Goal: Transaction & Acquisition: Purchase product/service

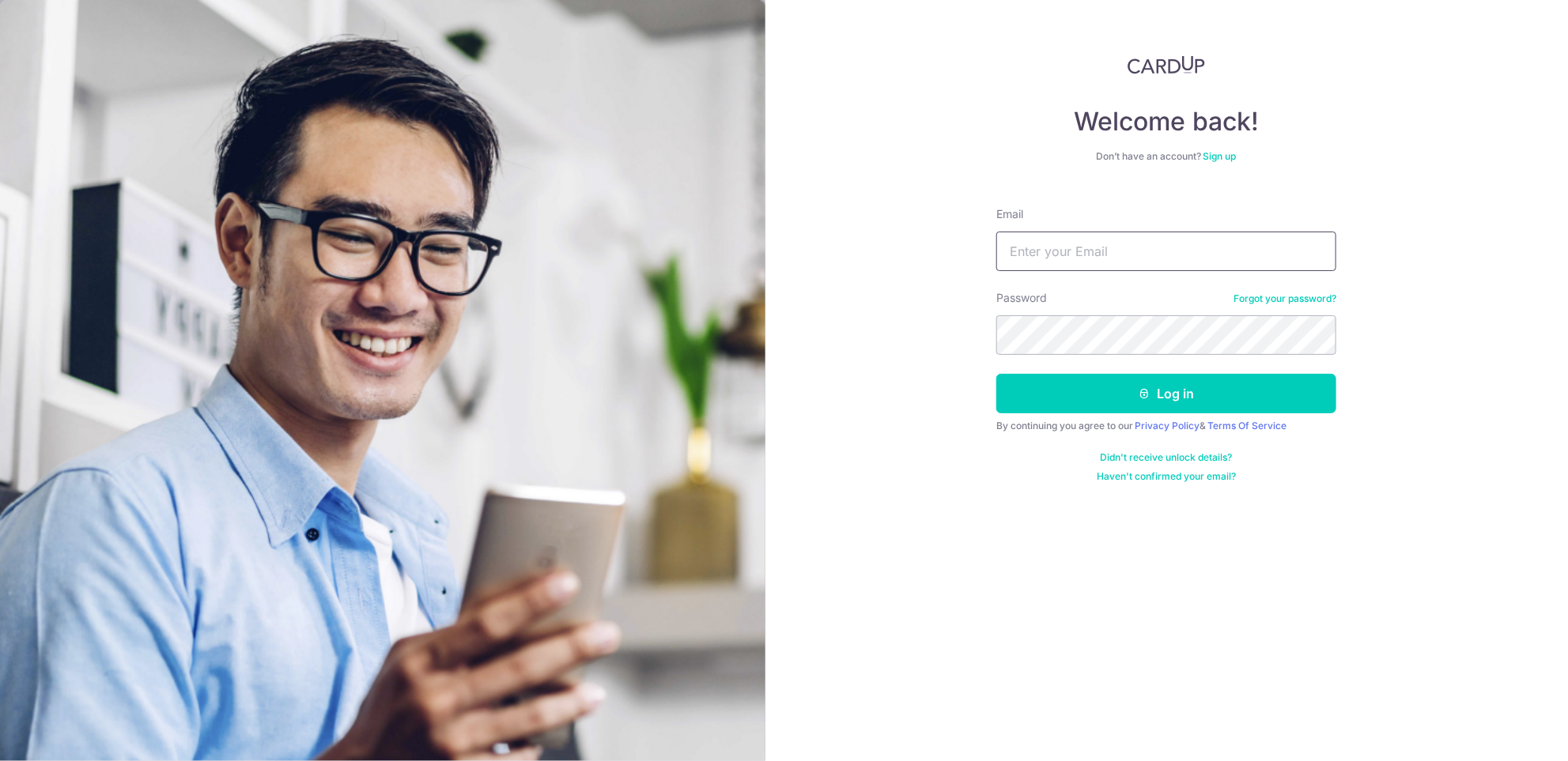
click at [1112, 255] on input "Email" at bounding box center [1166, 251] width 340 height 40
type input "yschuah72@gmail.com"
click at [996, 374] on button "Log in" at bounding box center [1166, 393] width 340 height 40
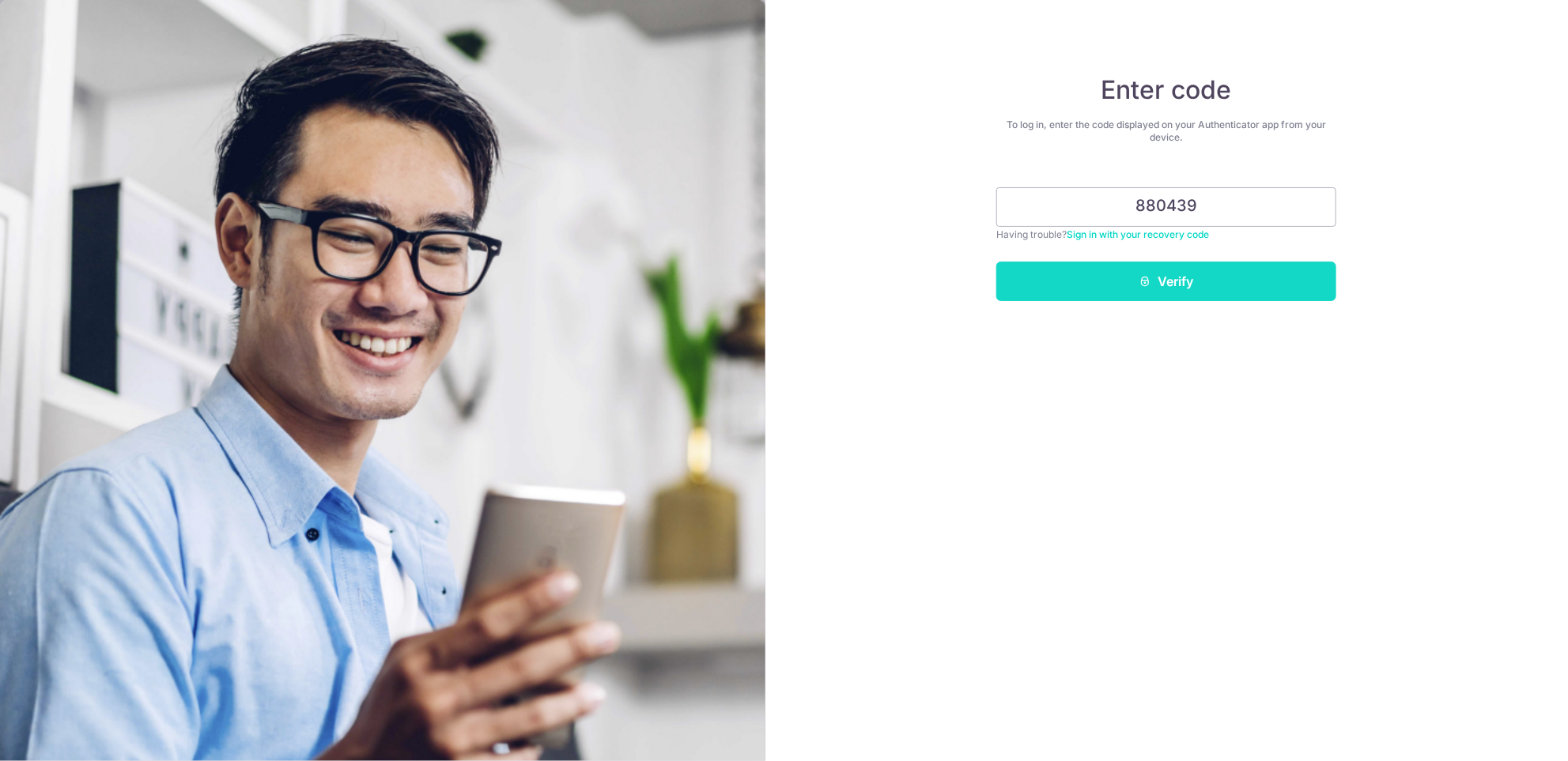
type input "880439"
click at [1167, 285] on button "Verify" at bounding box center [1166, 281] width 340 height 40
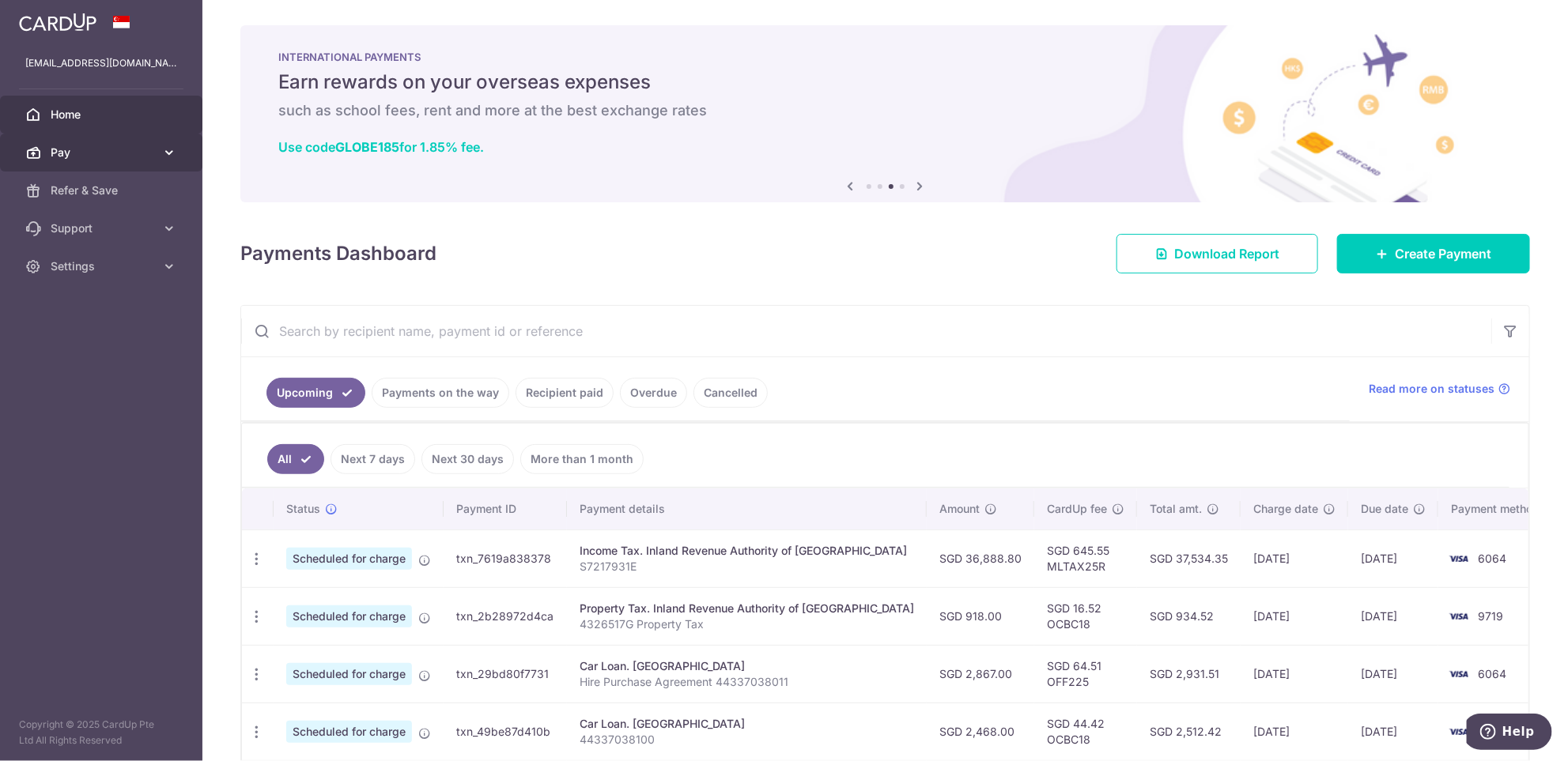
click at [84, 153] on span "Pay" at bounding box center [102, 152] width 104 height 15
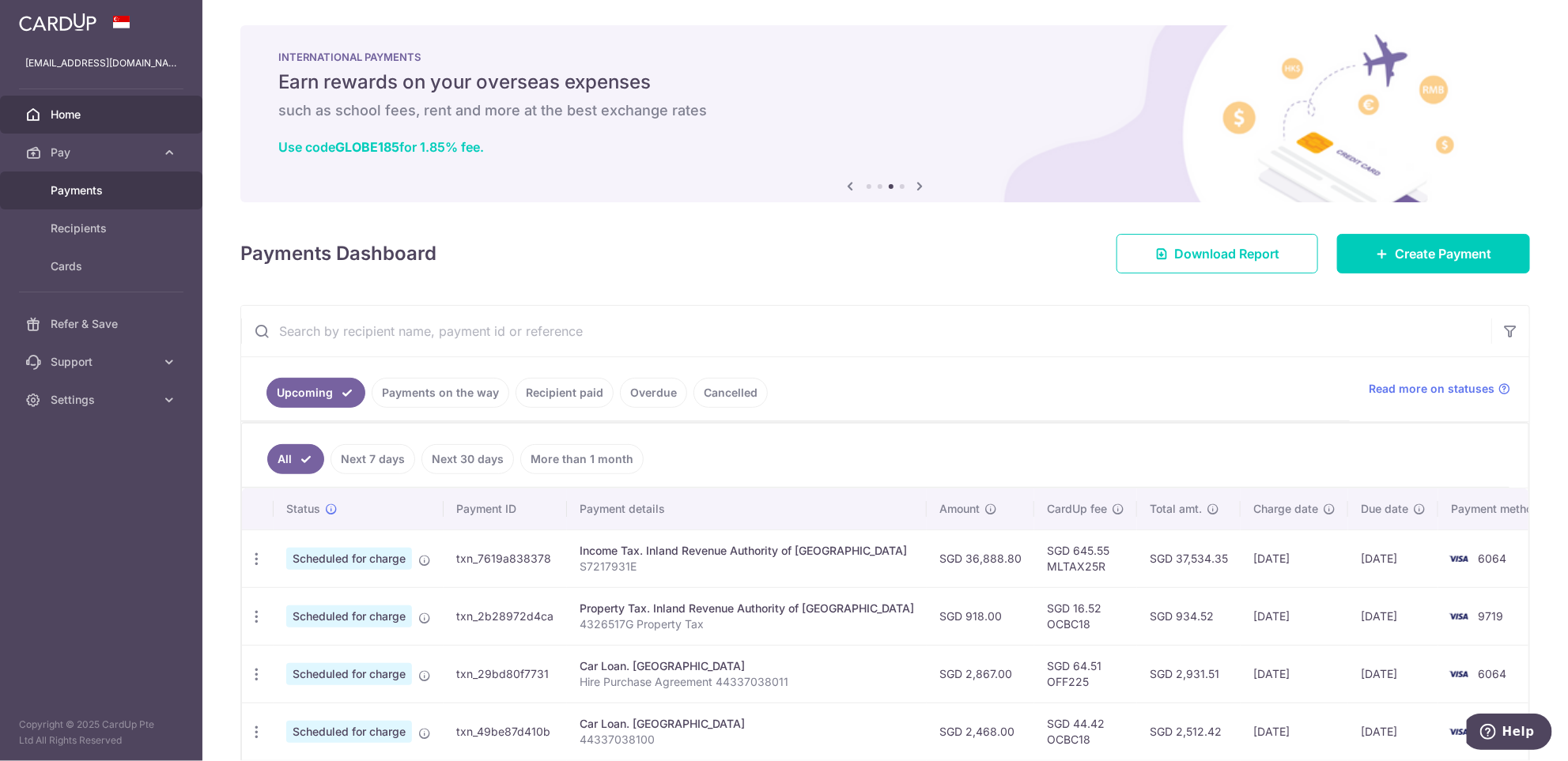
click at [77, 189] on span "Payments" at bounding box center [102, 190] width 104 height 15
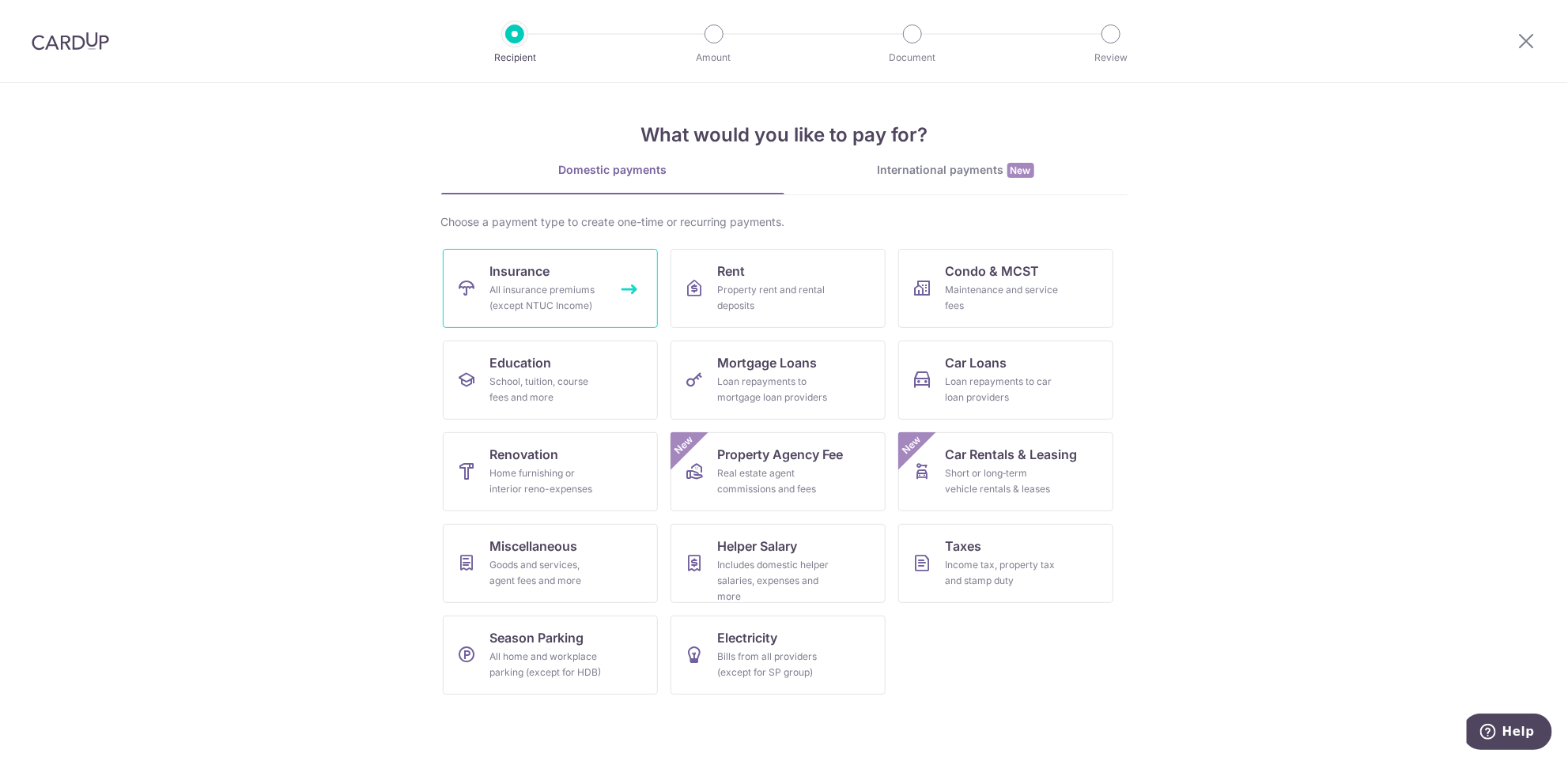
click at [570, 293] on div "All insurance premiums (except NTUC Income)" at bounding box center [547, 297] width 114 height 32
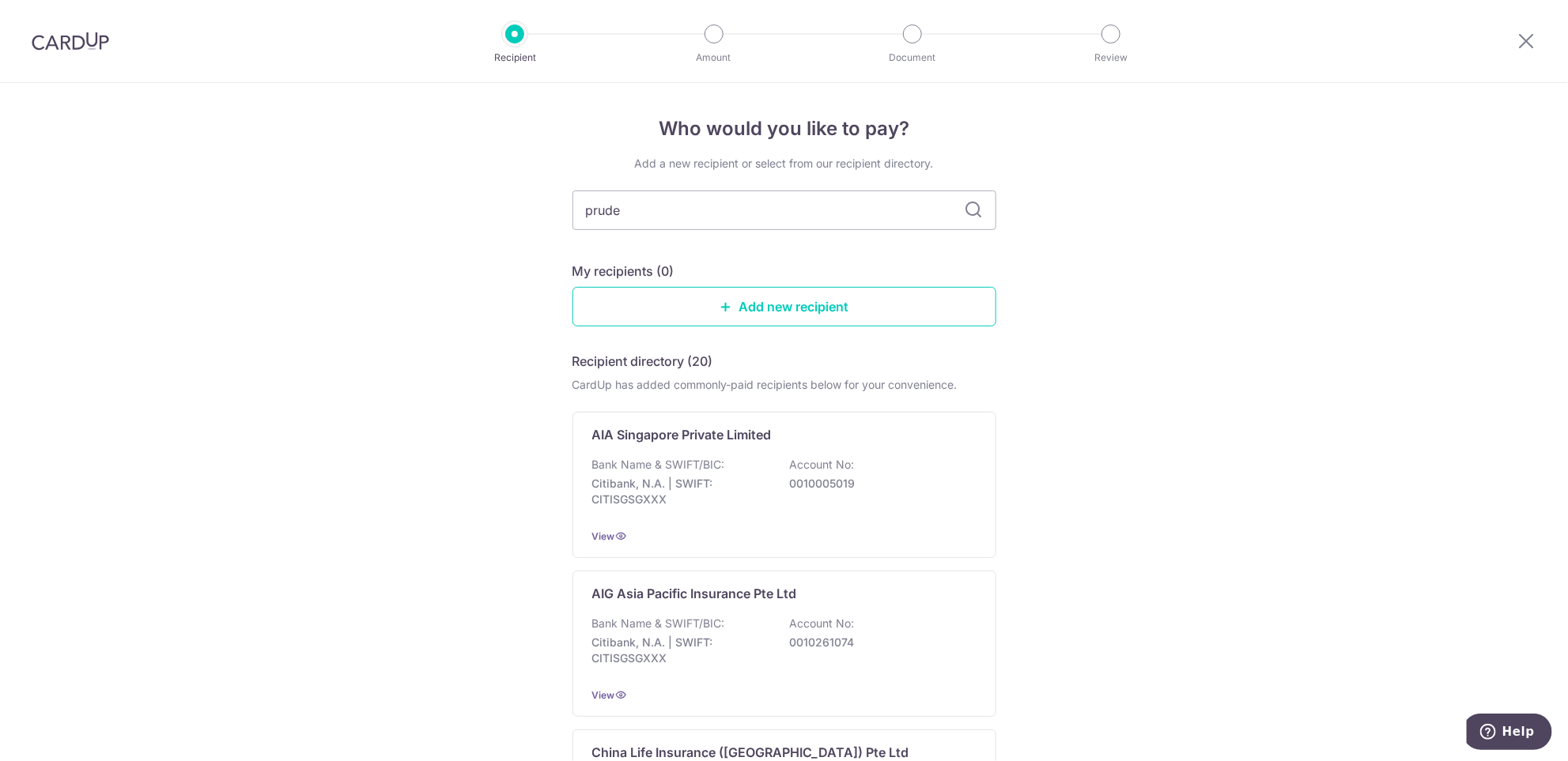
type input "pruden"
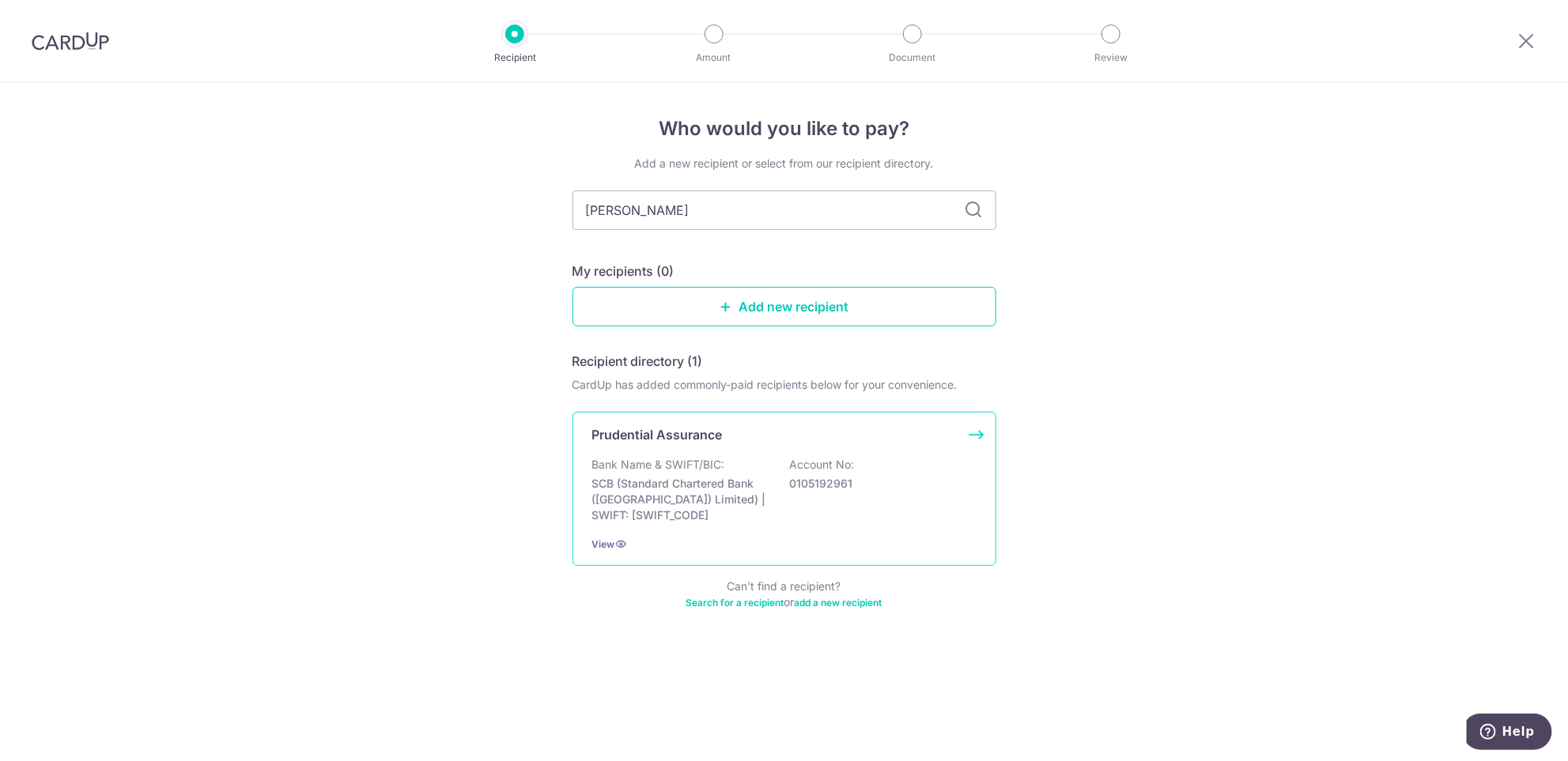
click at [671, 470] on p "Bank Name & SWIFT/BIC:" at bounding box center [659, 465] width 133 height 15
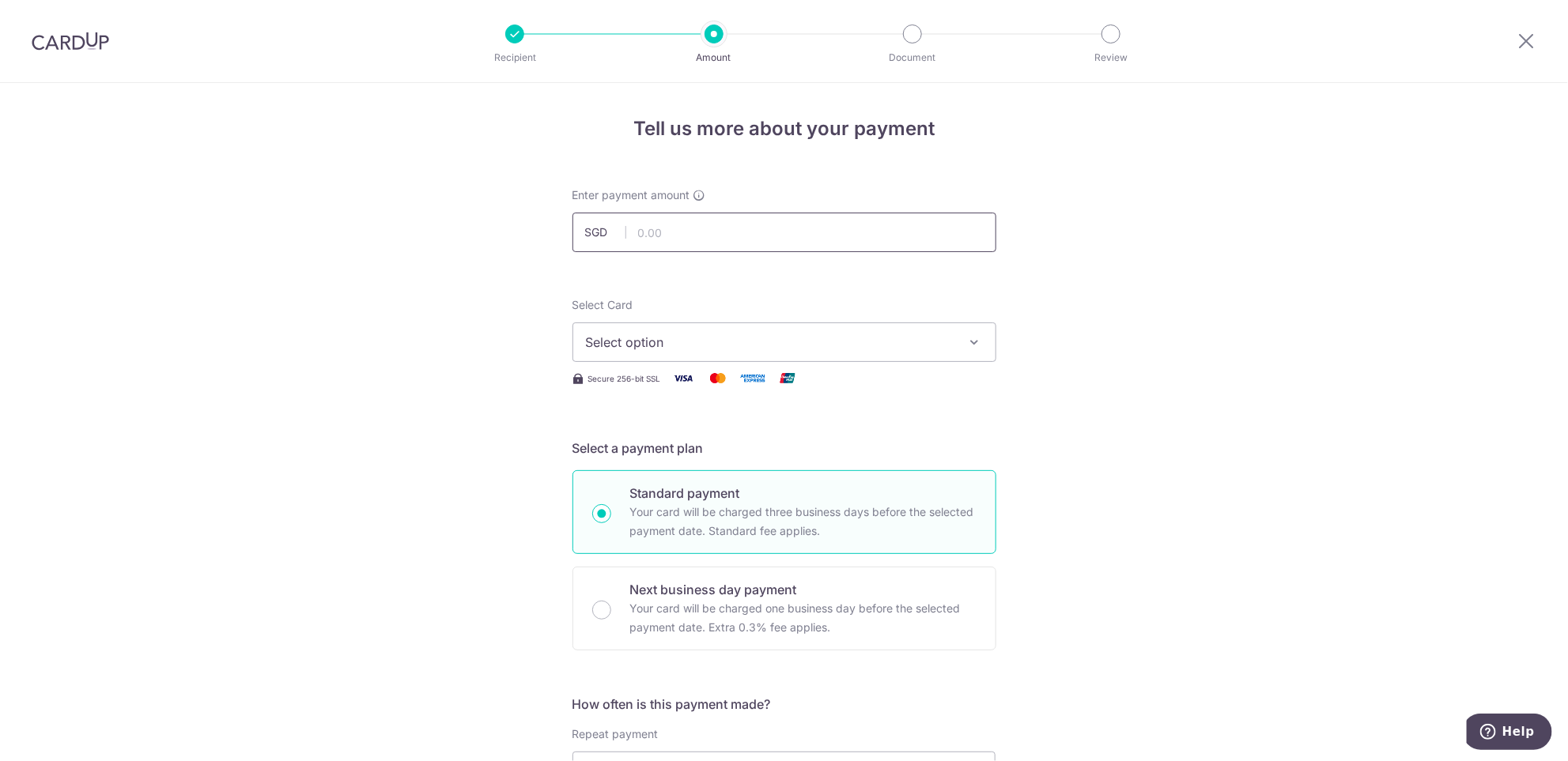
click at [717, 237] on input "text" at bounding box center [785, 232] width 424 height 40
type input "60,000.00"
click at [652, 301] on div "Select Card Select option Add credit card Your Cards **** 6064 **** 9719" at bounding box center [785, 330] width 424 height 65
click at [655, 342] on span "Select option" at bounding box center [770, 342] width 369 height 19
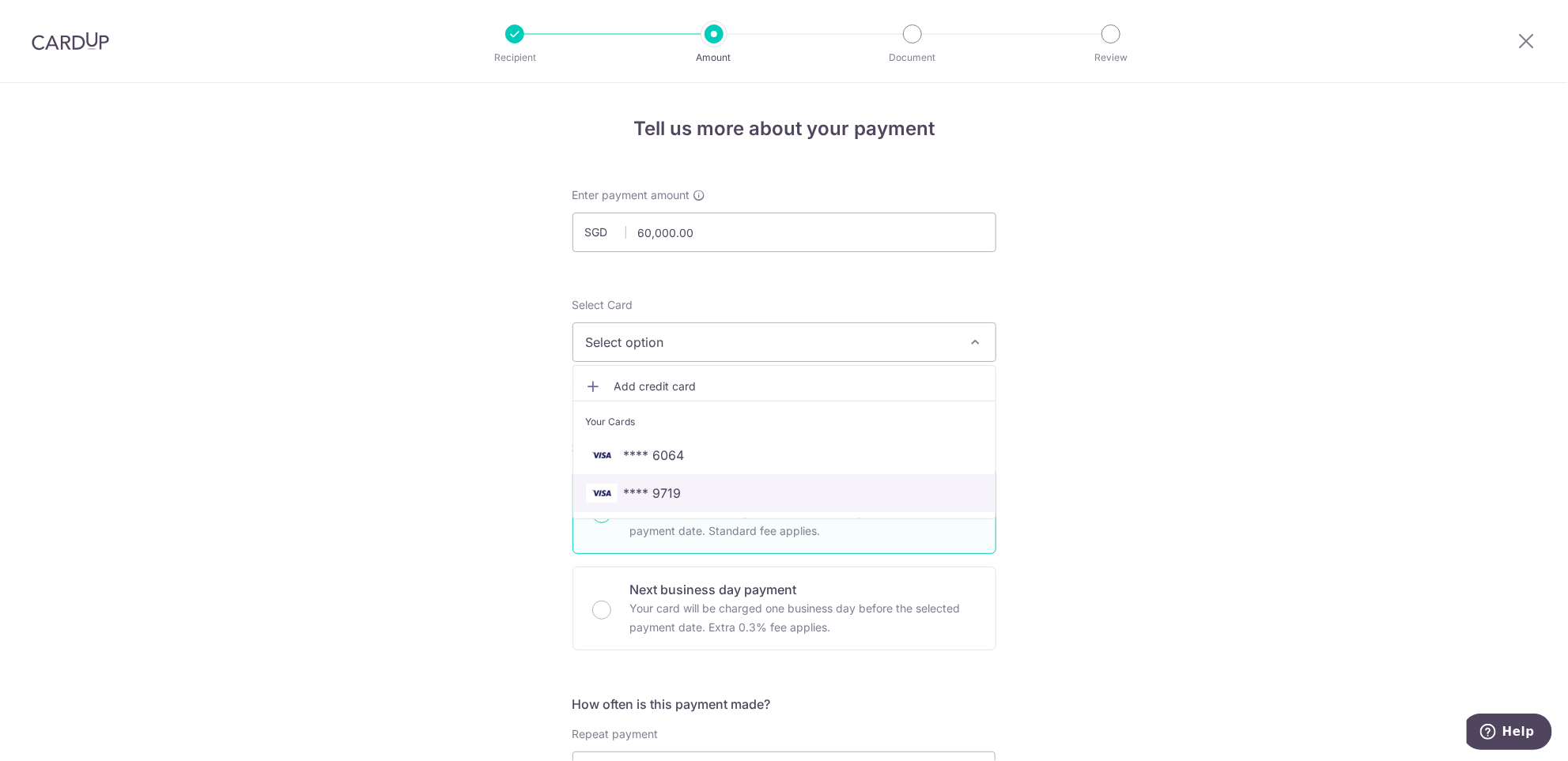
click at [661, 489] on span "**** 9719" at bounding box center [652, 493] width 58 height 19
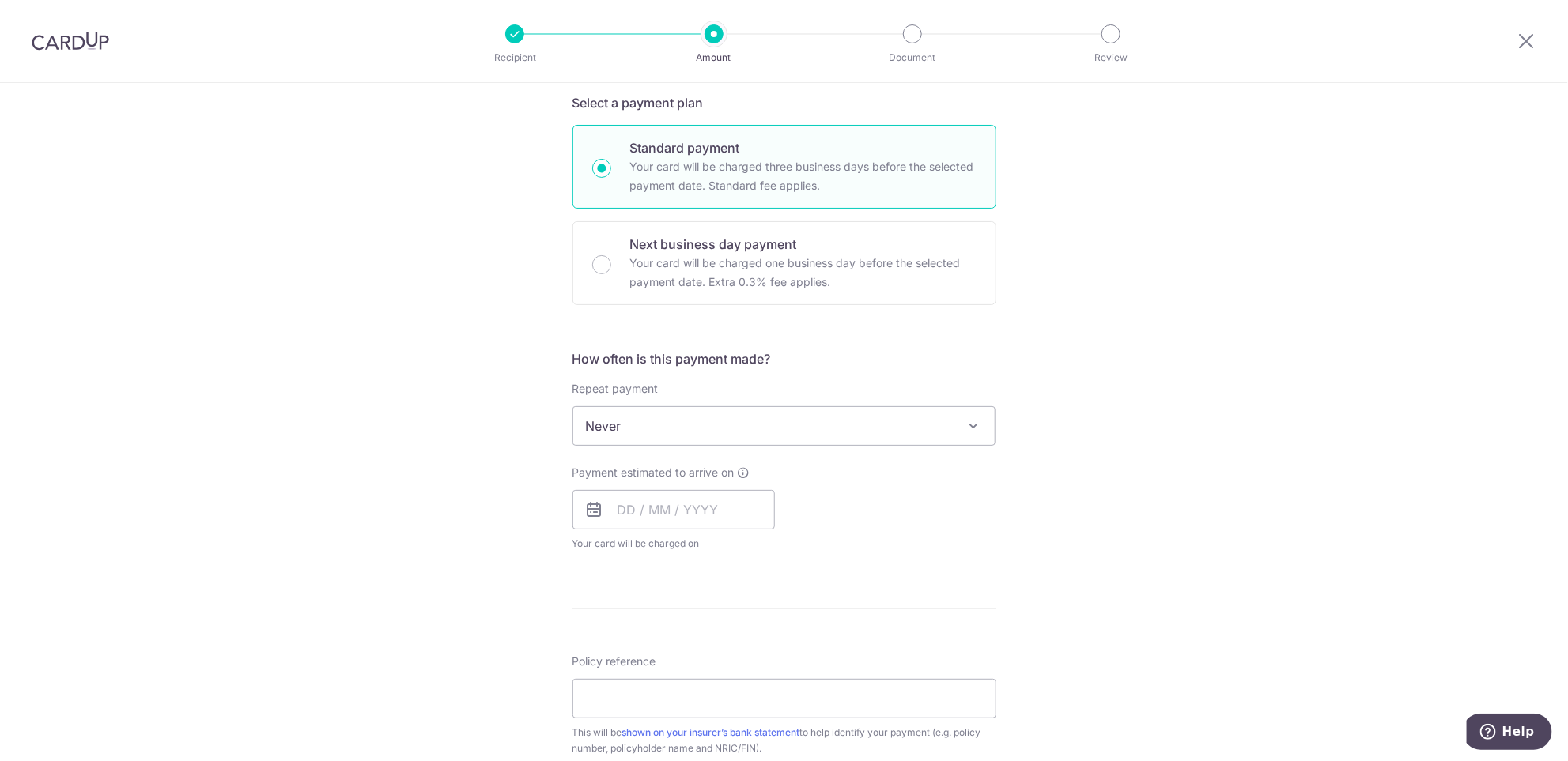
scroll to position [355, 0]
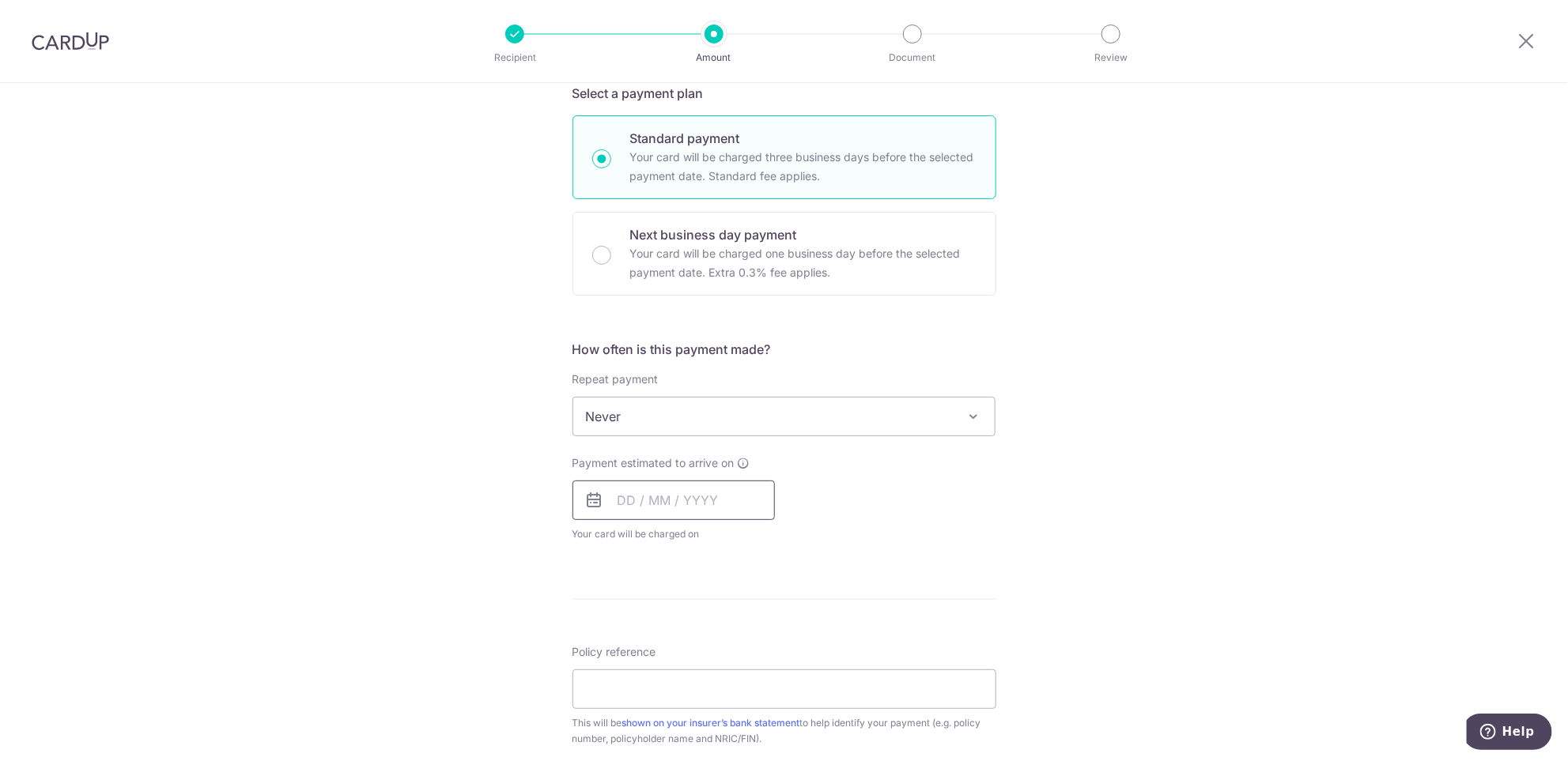
click at [708, 499] on input "text" at bounding box center [674, 500] width 202 height 40
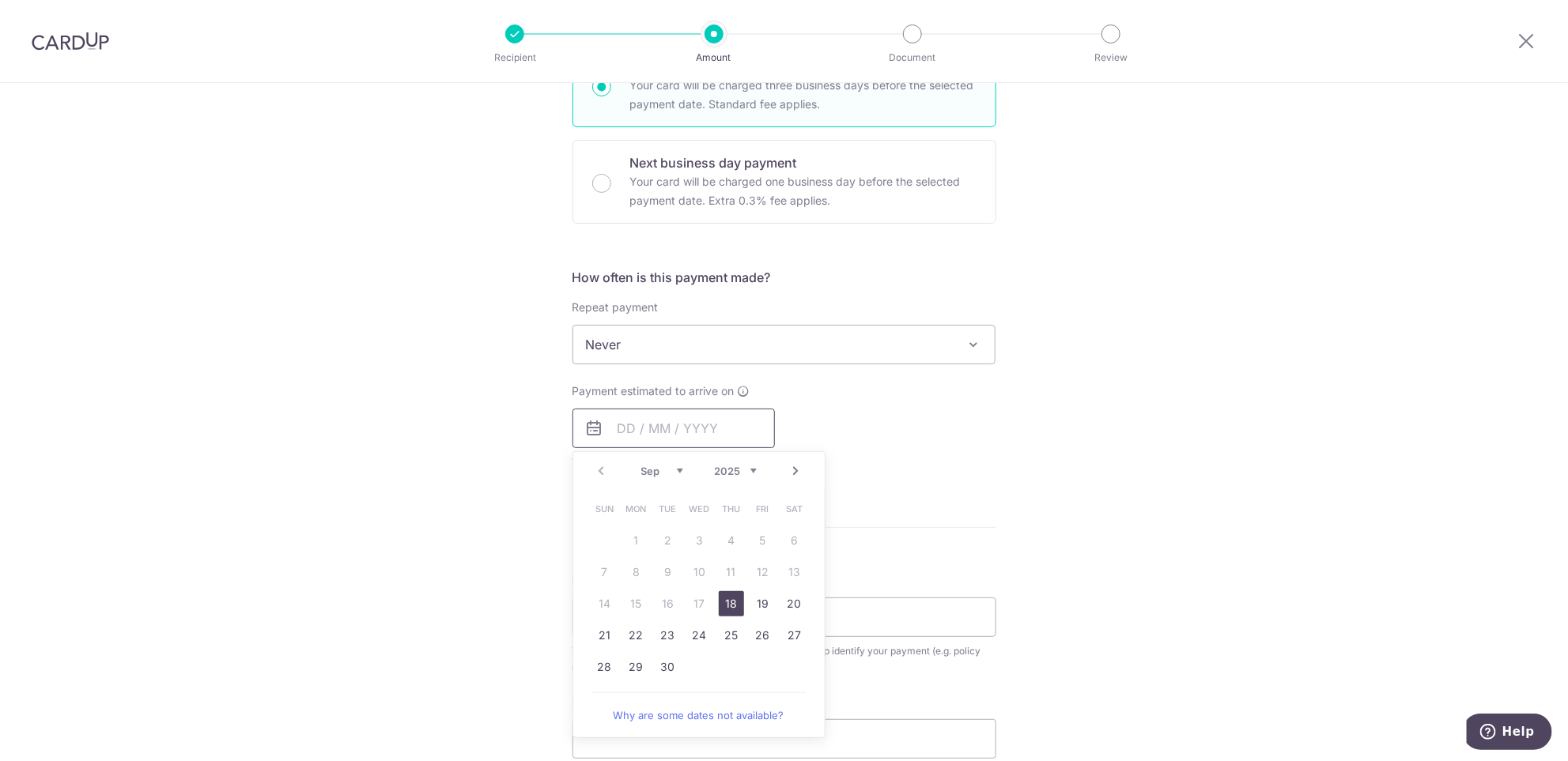
scroll to position [473, 0]
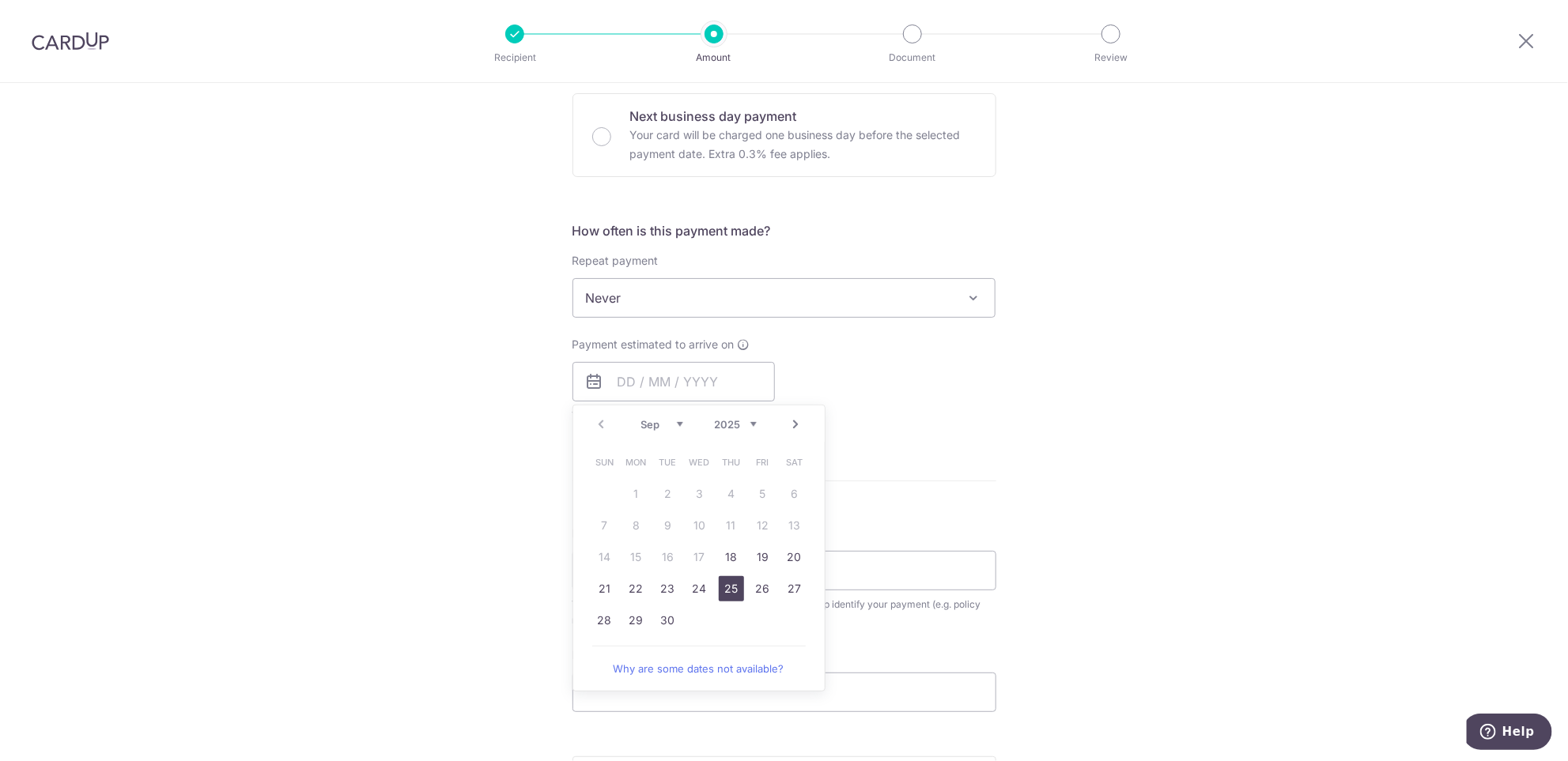
click at [730, 587] on link "25" at bounding box center [731, 589] width 25 height 25
type input "[DATE]"
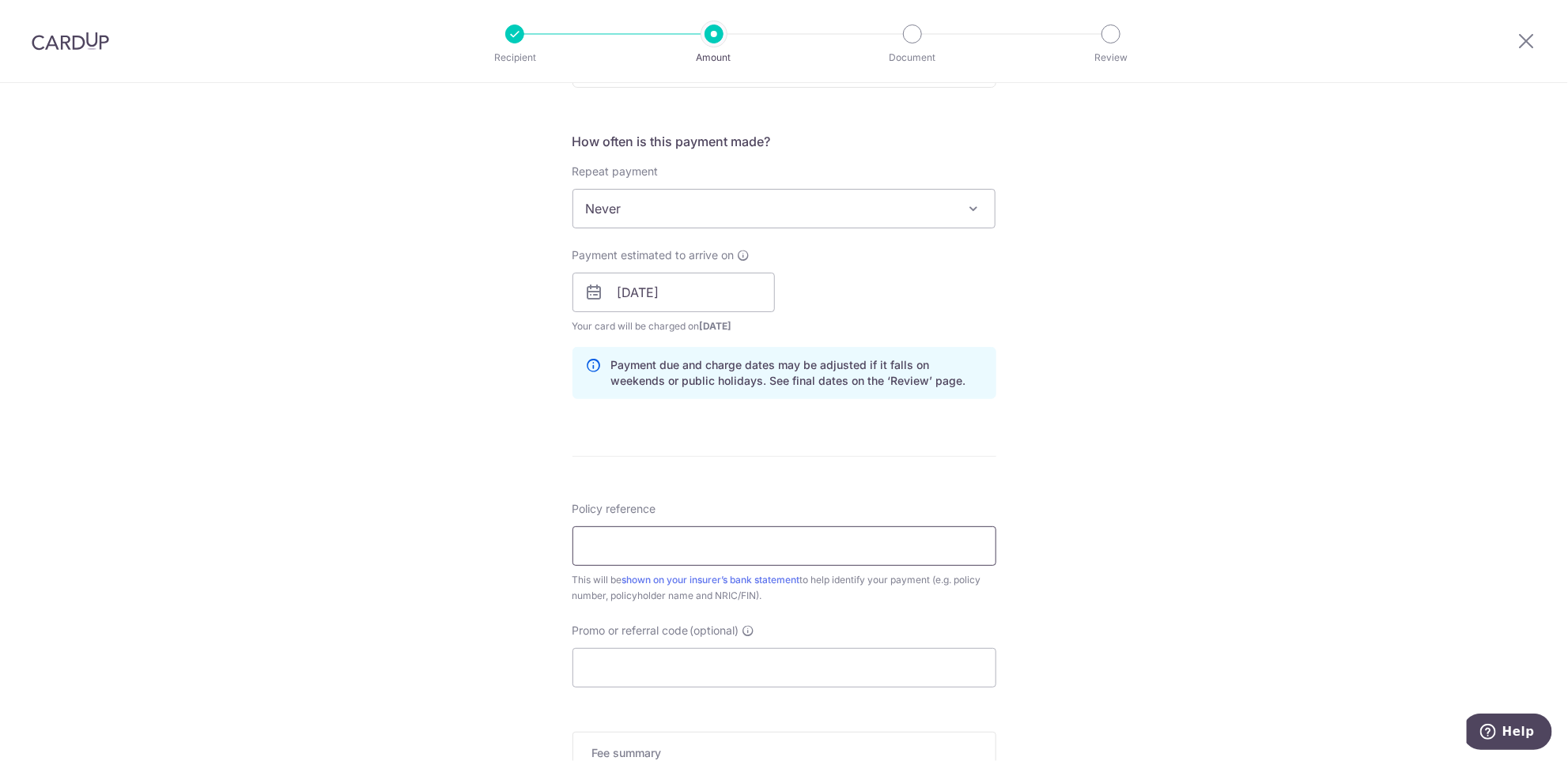
scroll to position [593, 0]
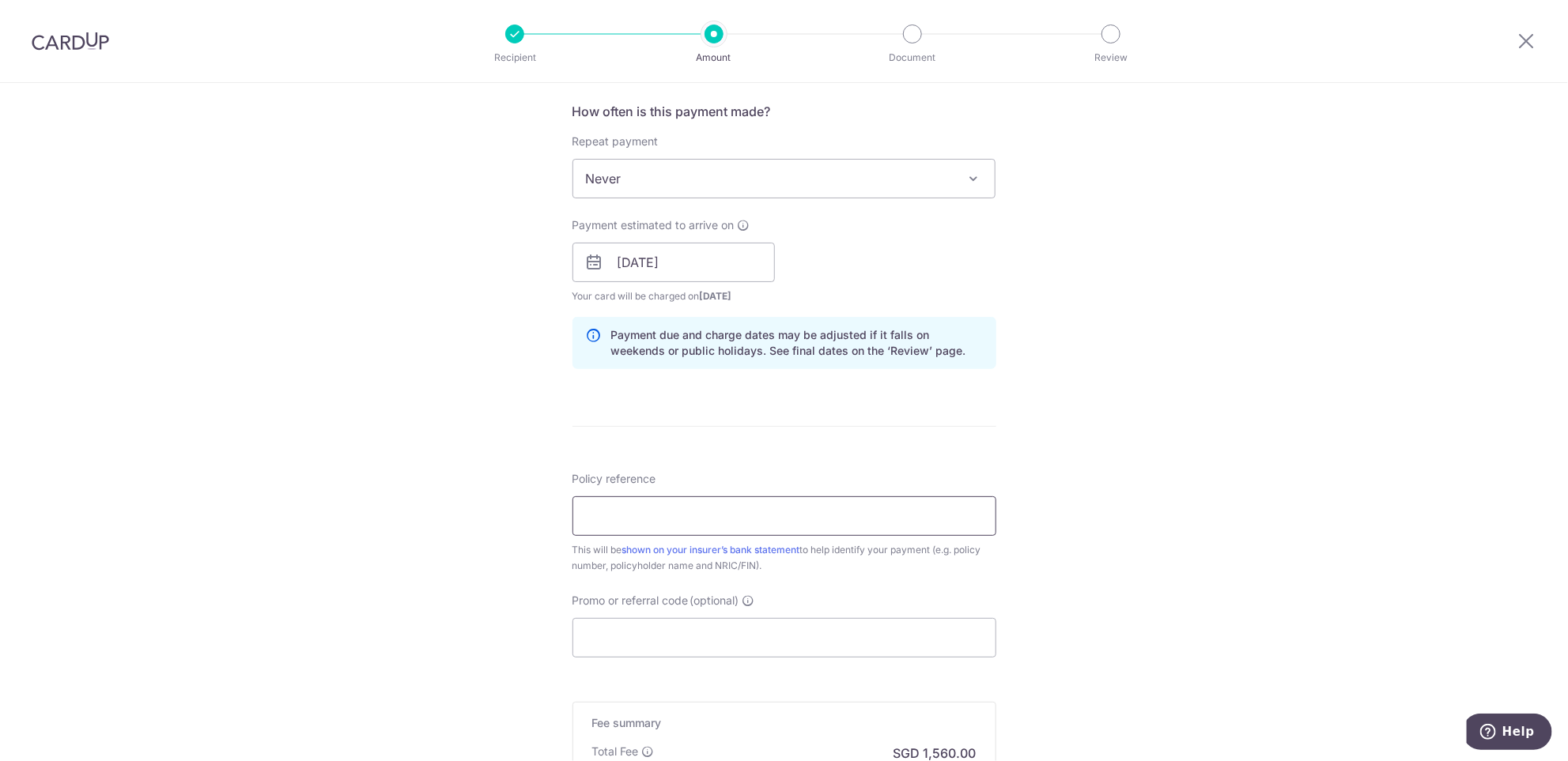
click at [664, 517] on input "Policy reference" at bounding box center [785, 516] width 424 height 40
paste input "82642371"
click at [613, 519] on input "82642371" at bounding box center [785, 516] width 424 height 40
type input "82642371"
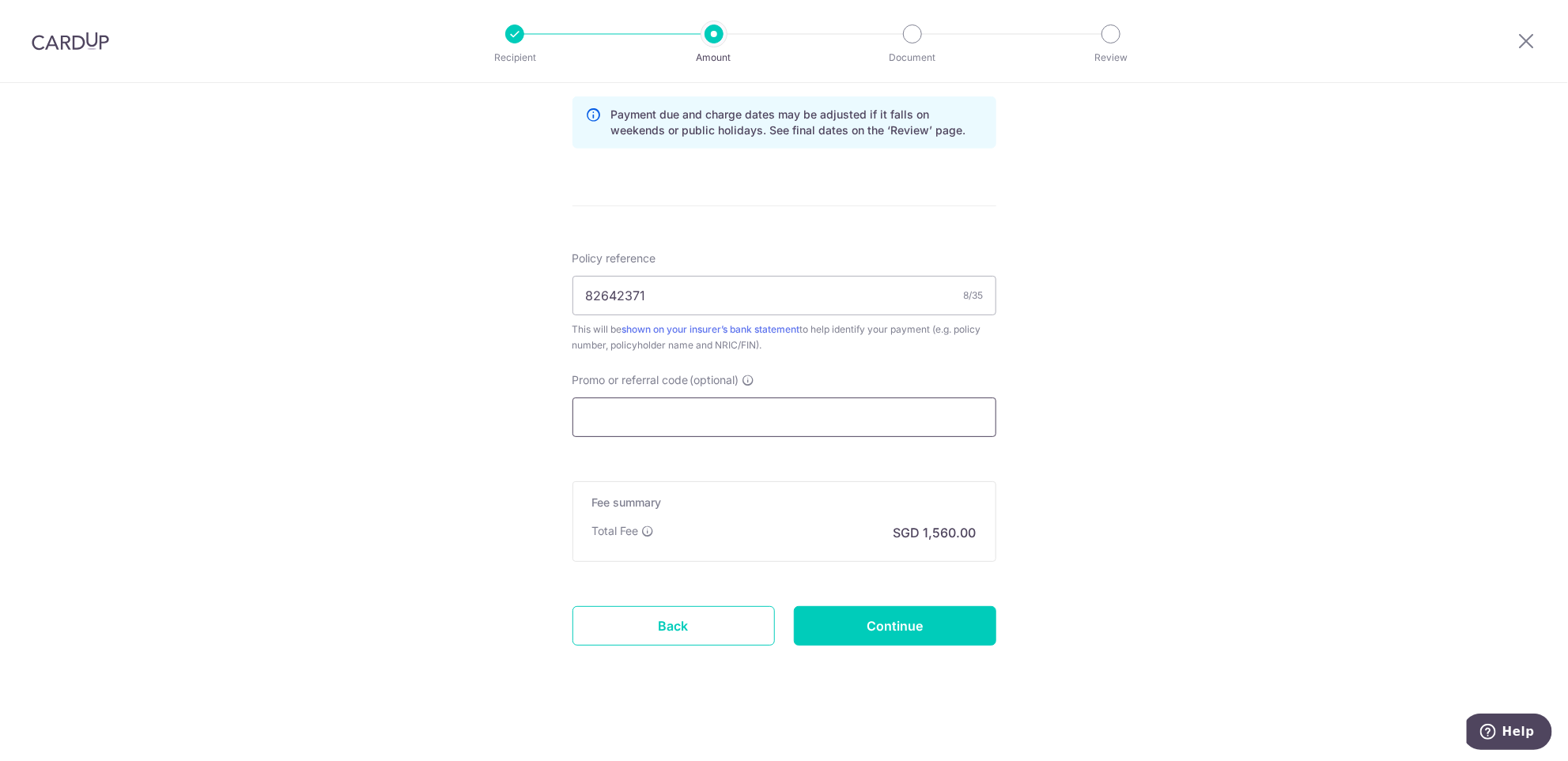
click at [626, 415] on input "Promo or referral code (optional)" at bounding box center [785, 417] width 424 height 40
paste input "OCBC195"
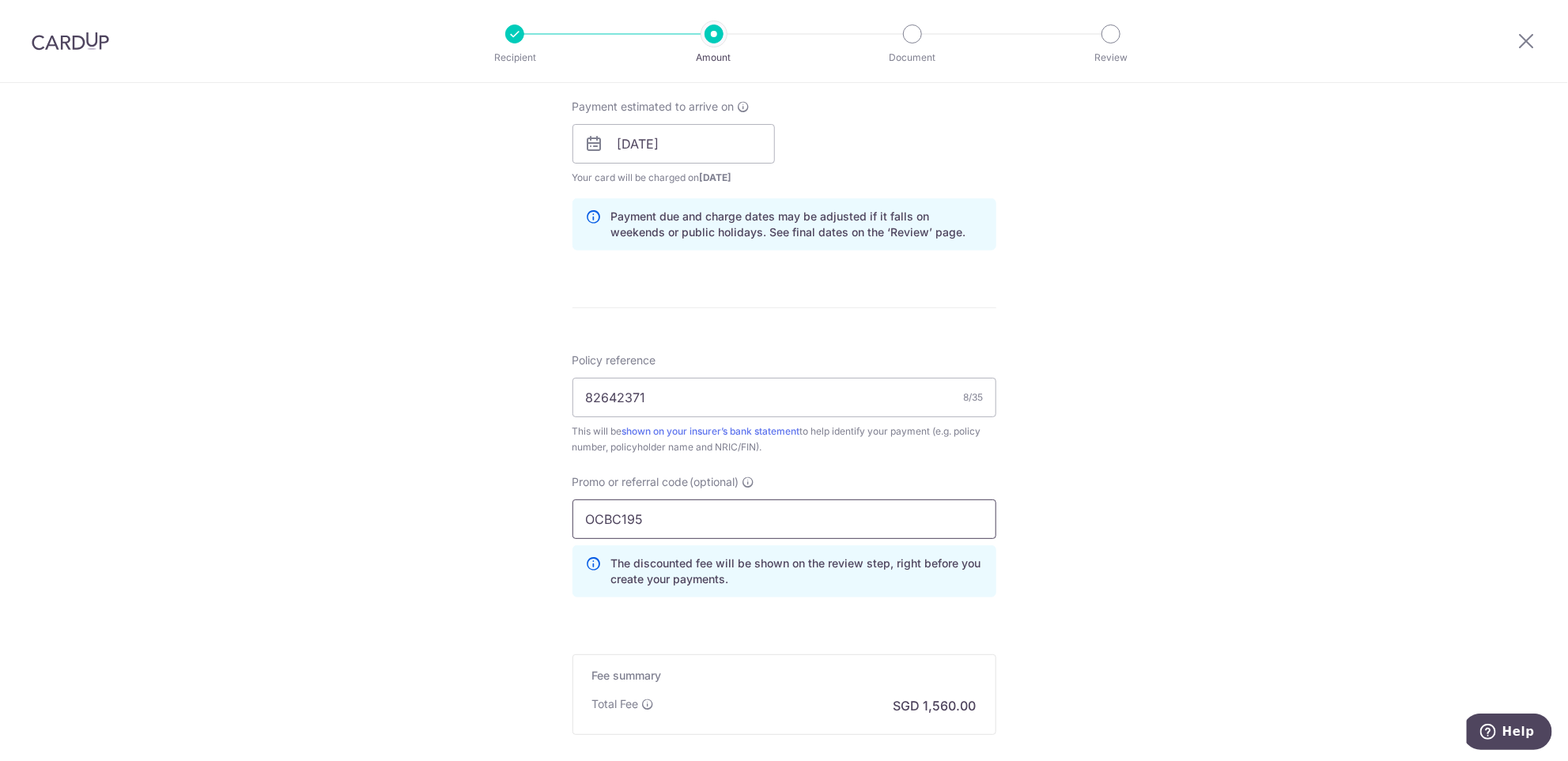
scroll to position [884, 0]
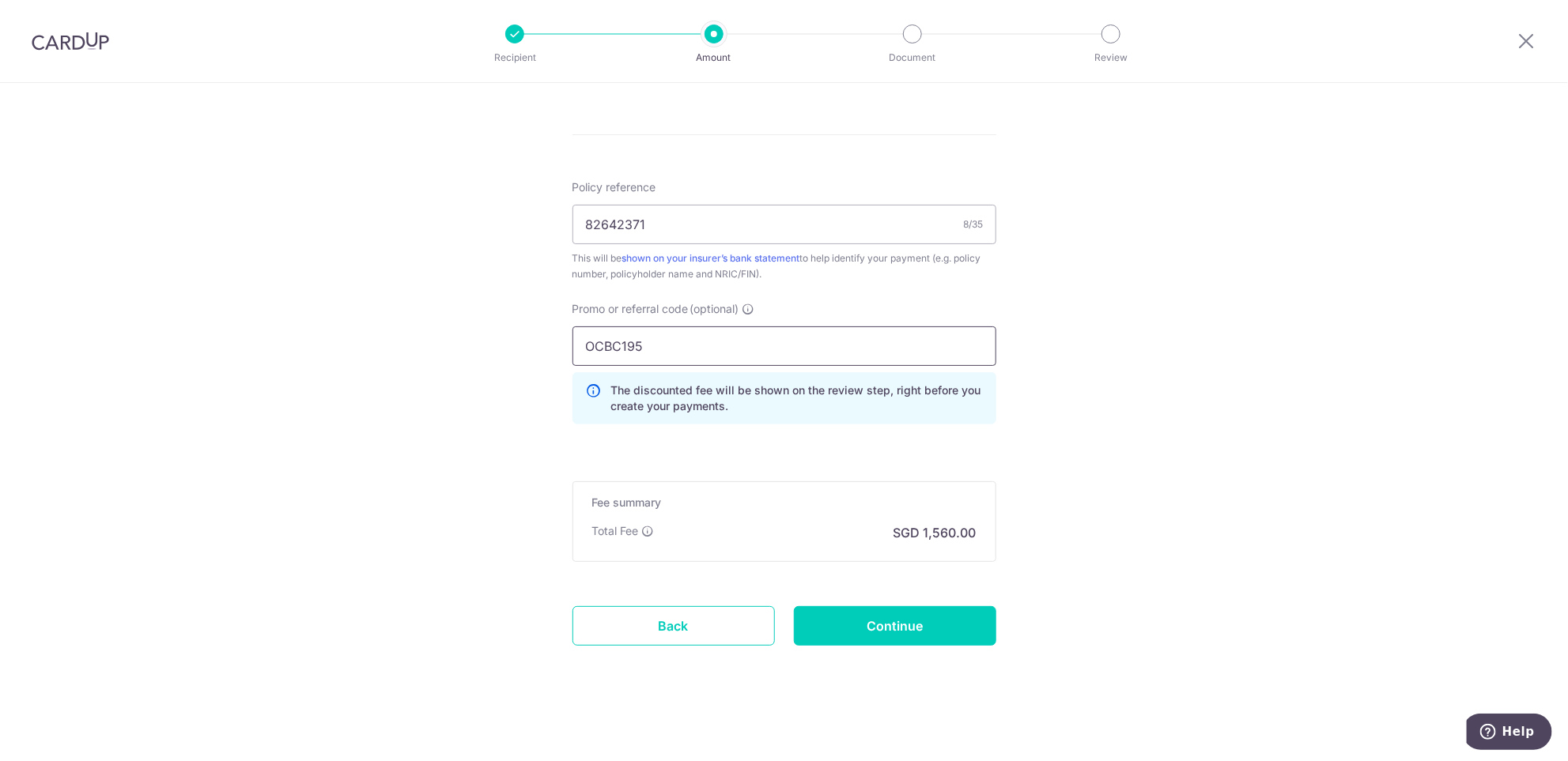
type input "OCBC195"
click at [920, 616] on input "Continue" at bounding box center [894, 626] width 202 height 40
type input "Create Schedule"
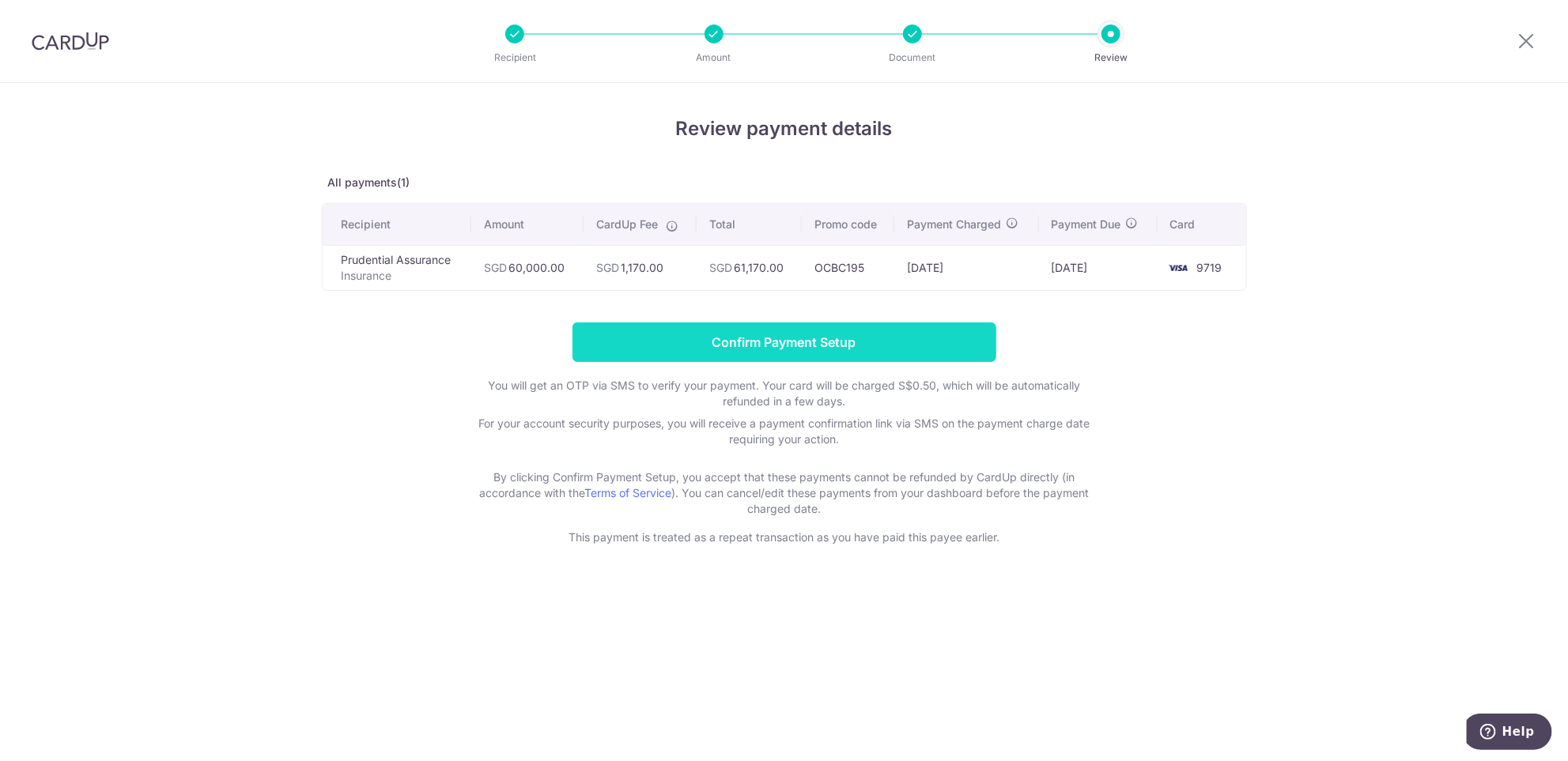
click at [834, 344] on input "Confirm Payment Setup" at bounding box center [785, 342] width 424 height 40
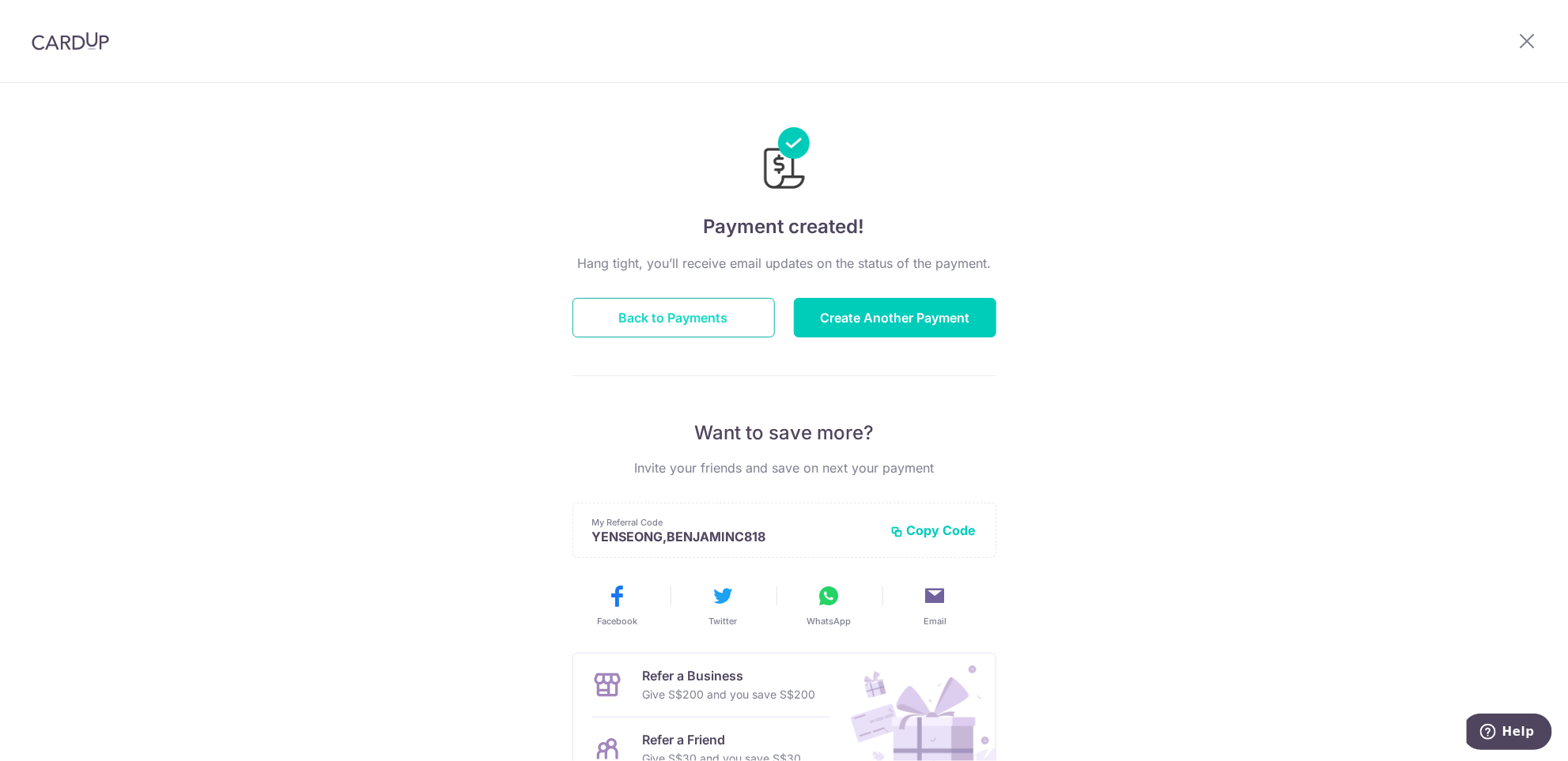
click at [733, 326] on button "Back to Payments" at bounding box center [674, 318] width 202 height 40
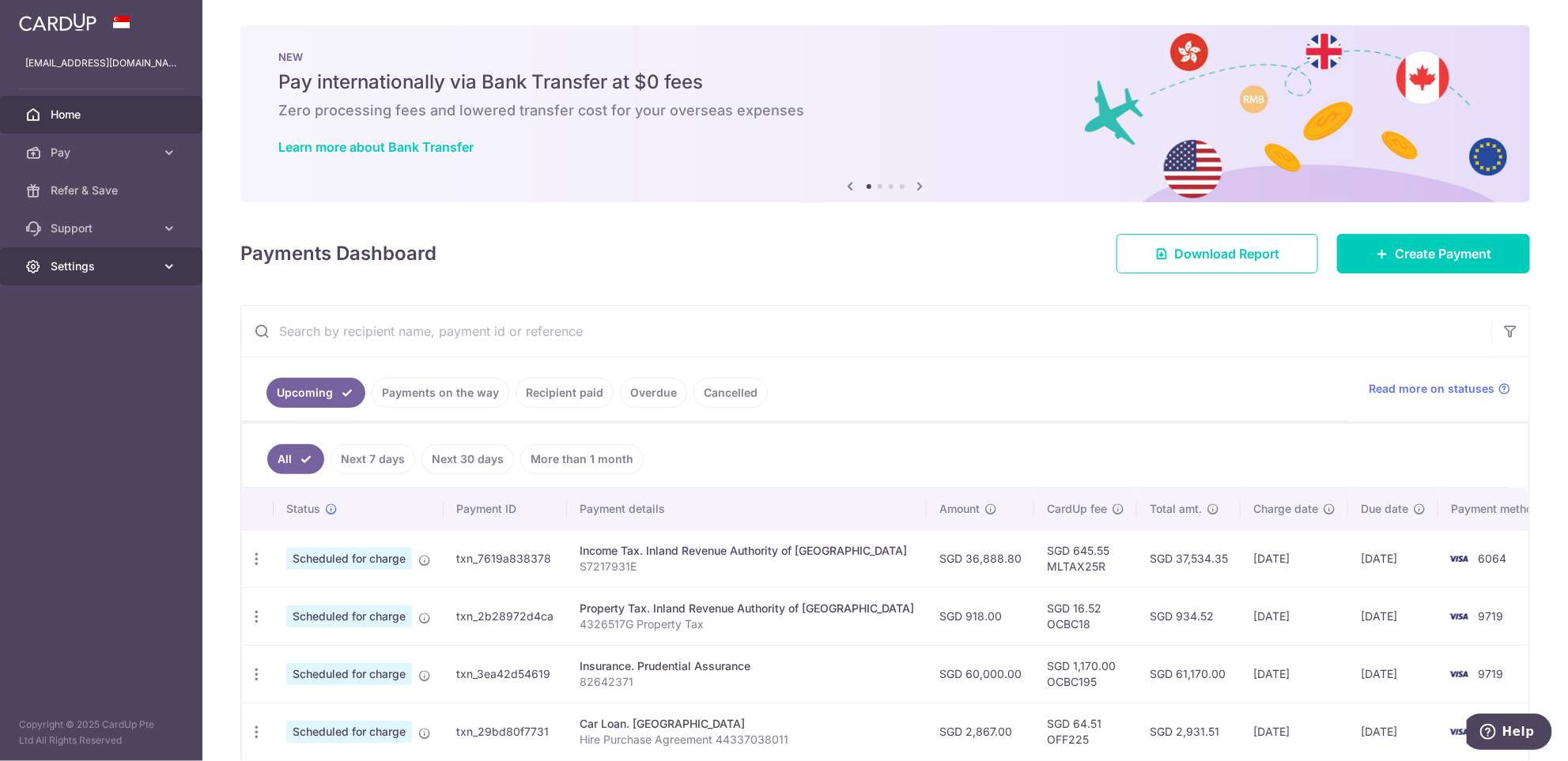
click at [101, 279] on link "Settings" at bounding box center [101, 266] width 202 height 38
click at [86, 337] on span "Logout" at bounding box center [102, 342] width 104 height 15
